Goal: Task Accomplishment & Management: Use online tool/utility

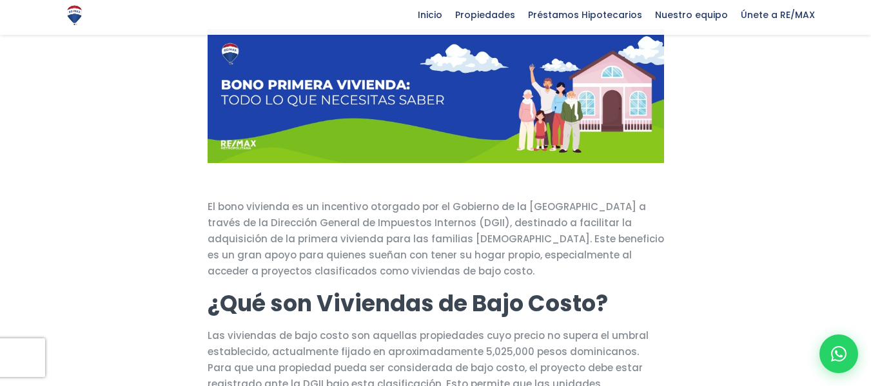
scroll to position [150, 0]
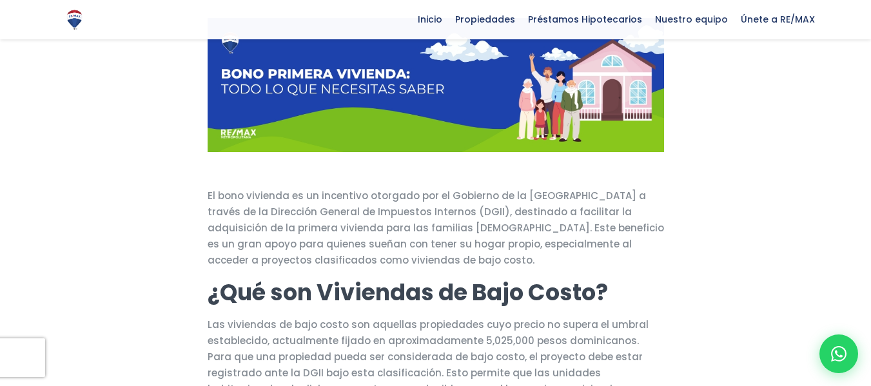
click at [380, 86] on img at bounding box center [436, 85] width 457 height 134
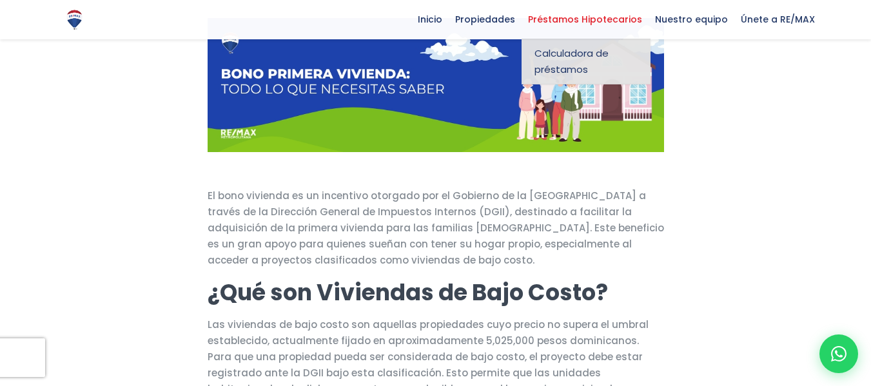
click at [576, 59] on span "Calculadora de préstamos" at bounding box center [585, 61] width 103 height 32
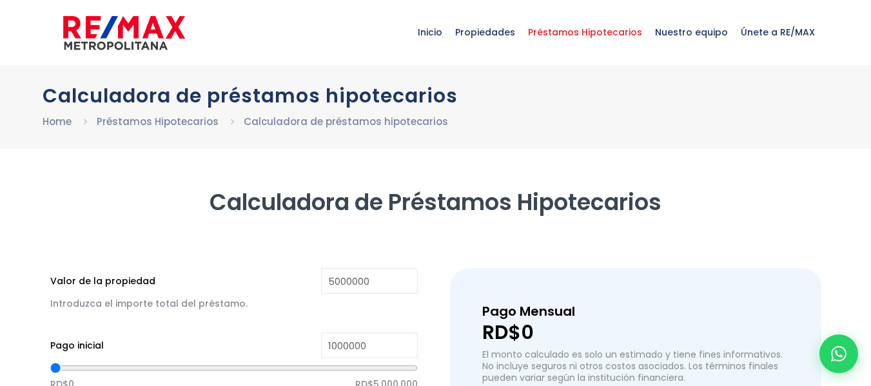
type input "5,000,000"
type input "1,000,000"
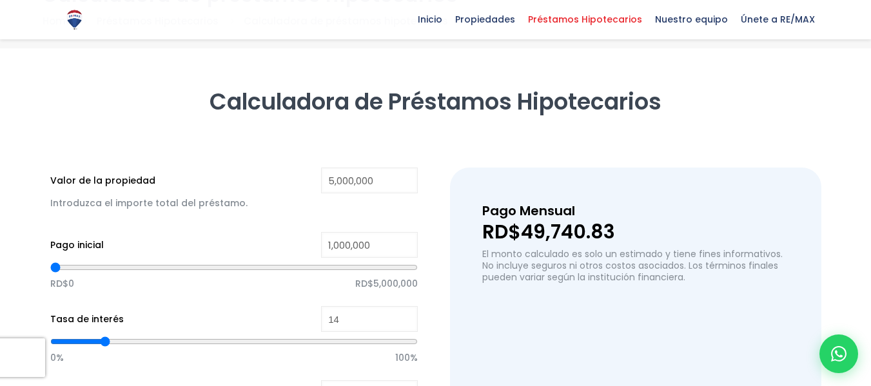
scroll to position [117, 0]
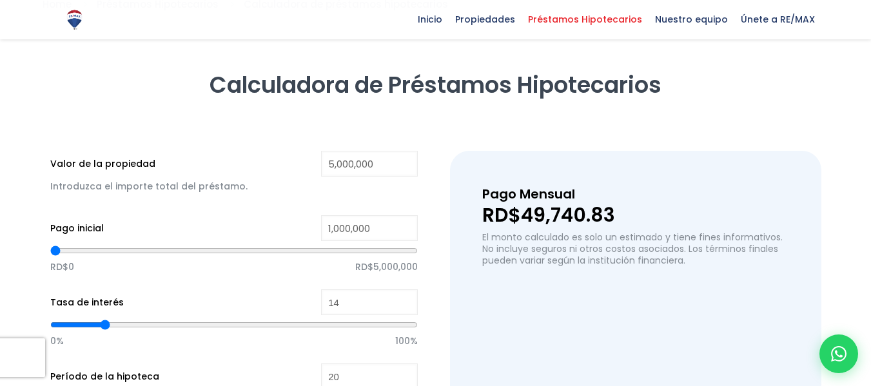
drag, startPoint x: 880, startPoint y: 83, endPoint x: 875, endPoint y: 132, distance: 48.6
click at [870, 132] on html "X Inicio Propiedades Préstamos Hipotecarios Calculadora de préstamos Nuestro eq…" at bounding box center [435, 76] width 871 height 386
